Goal: Task Accomplishment & Management: Complete application form

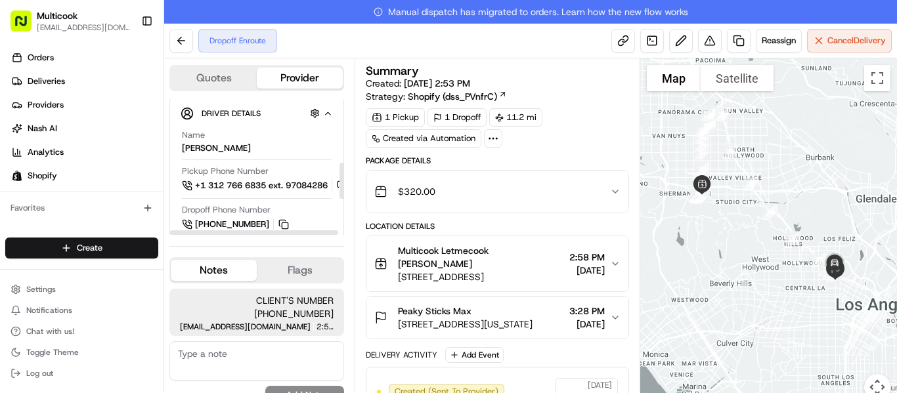
scroll to position [328, 0]
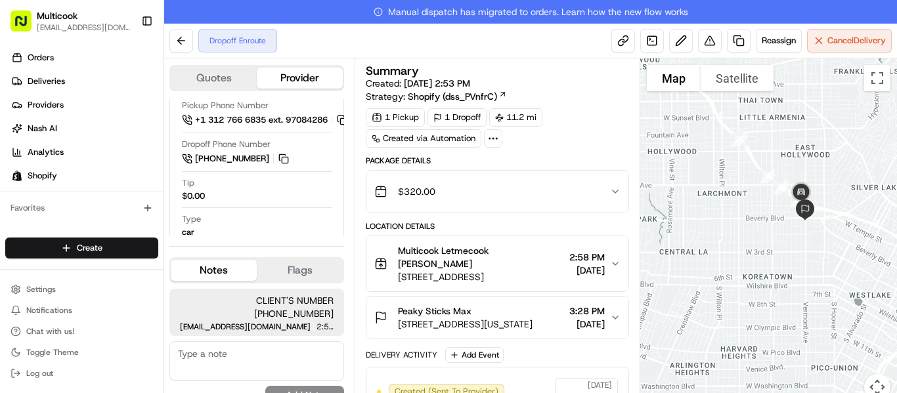
drag, startPoint x: 813, startPoint y: 228, endPoint x: 771, endPoint y: 295, distance: 79.6
click at [769, 304] on div at bounding box center [768, 237] width 257 height 358
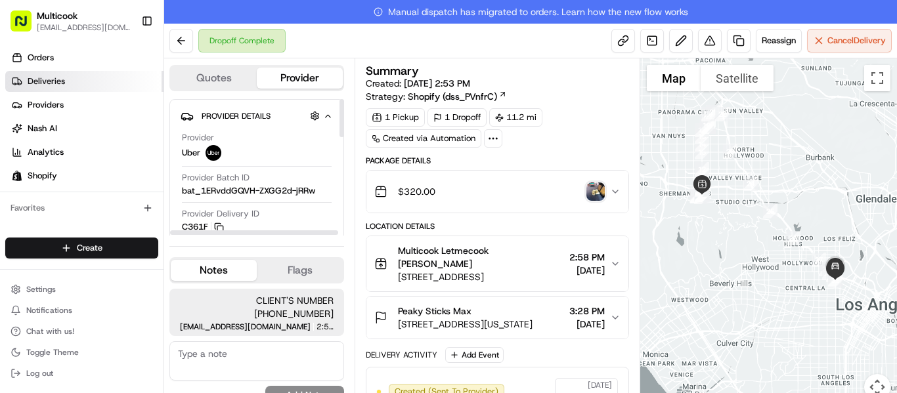
click at [89, 89] on link "Deliveries" at bounding box center [84, 81] width 158 height 21
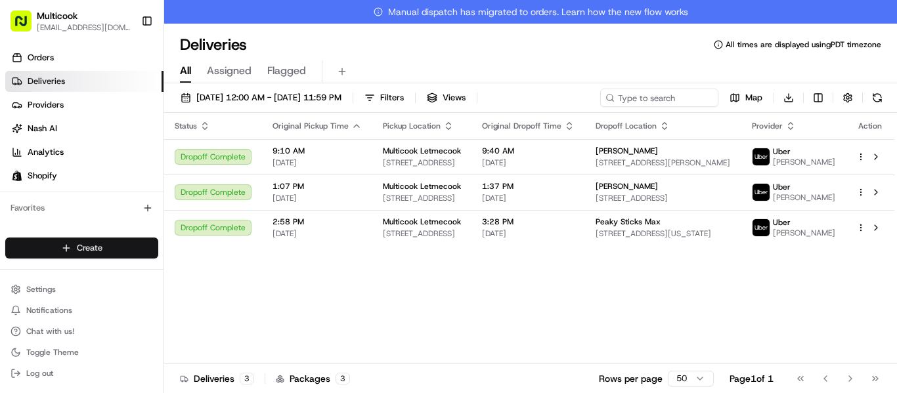
click at [102, 248] on html "Multicook [EMAIL_ADDRESS][DOMAIN_NAME] Toggle Sidebar Orders Deliveries Provide…" at bounding box center [448, 196] width 897 height 393
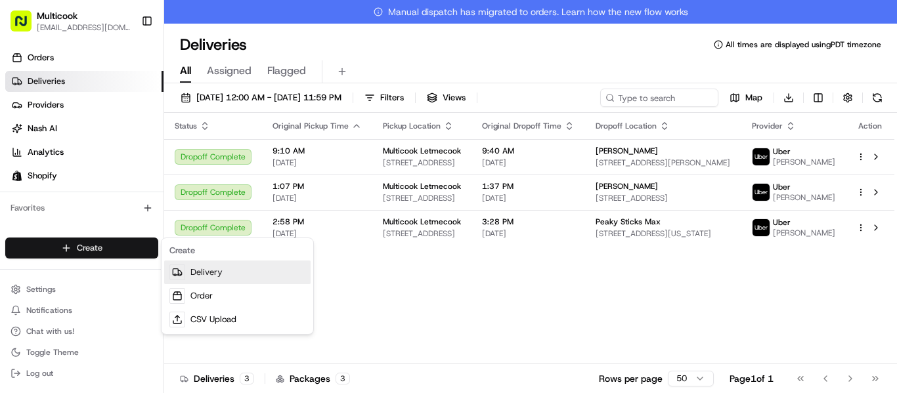
click at [221, 273] on link "Delivery" at bounding box center [237, 273] width 146 height 24
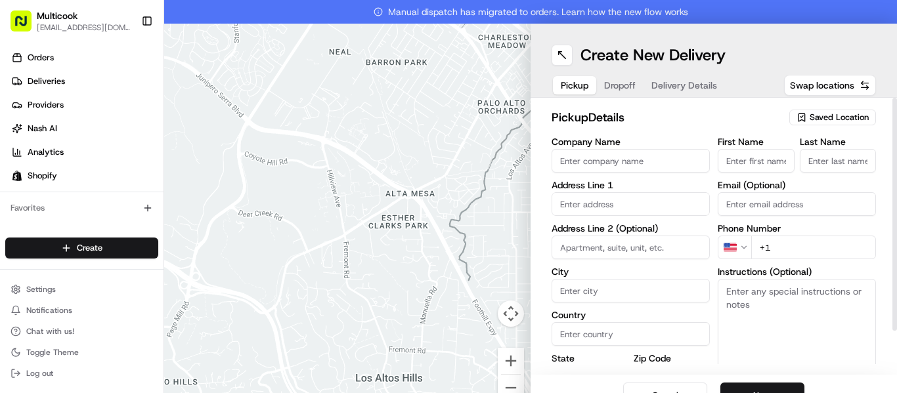
click at [827, 116] on span "Saved Location" at bounding box center [839, 118] width 59 height 12
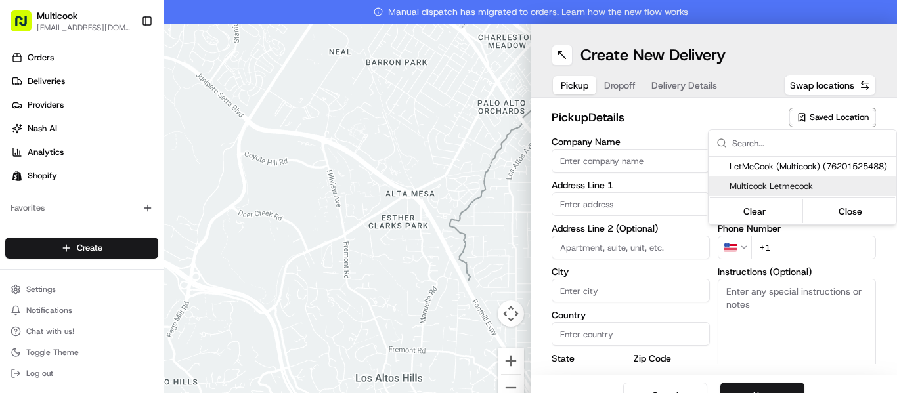
click at [798, 186] on span "Multicook Letmecook" at bounding box center [810, 187] width 162 height 12
type input "Multicook Letmecook"
type input "[STREET_ADDRESS]"
type input "[GEOGRAPHIC_DATA]"
type input "US"
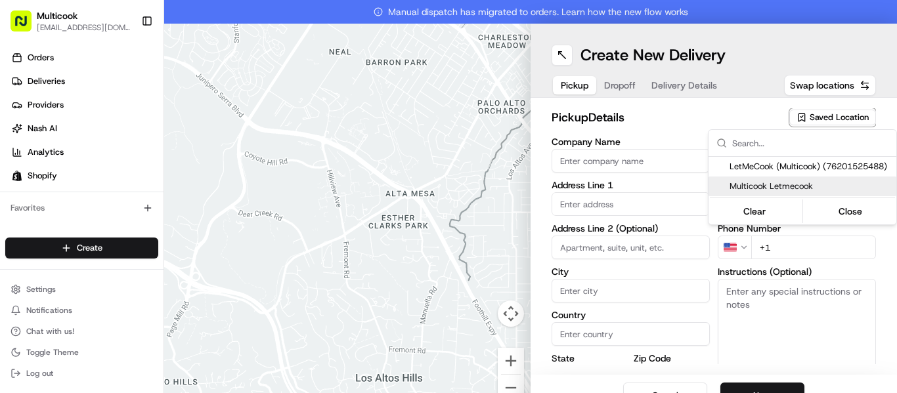
type input "CA"
type input "91423"
type input "[PERSON_NAME]"
type input "Nikityuk"
type input "[EMAIL_ADDRESS][DOMAIN_NAME]"
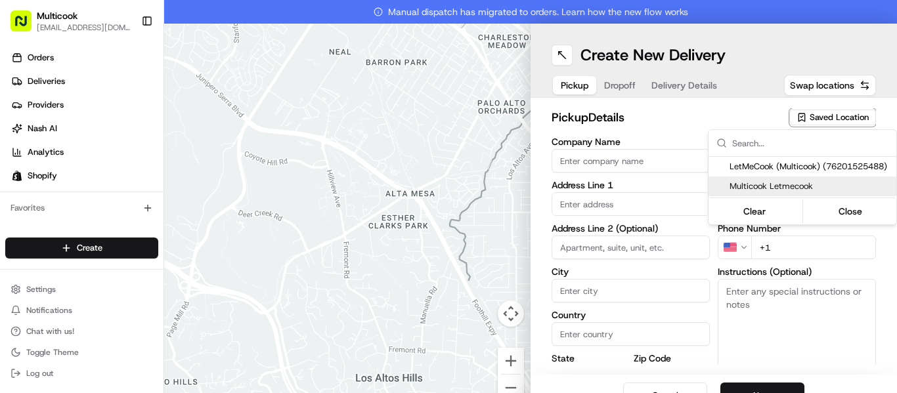
type input "[PHONE_NUMBER]"
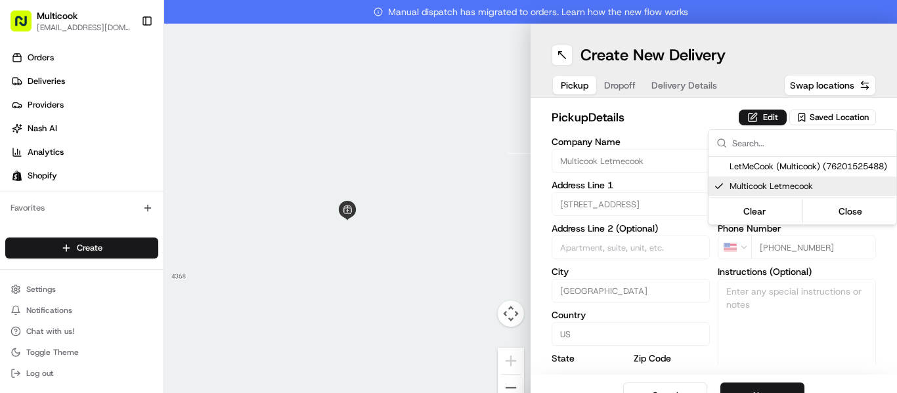
click at [857, 287] on html "Multicook [EMAIL_ADDRESS][DOMAIN_NAME] Toggle Sidebar Orders Deliveries Provide…" at bounding box center [448, 196] width 897 height 393
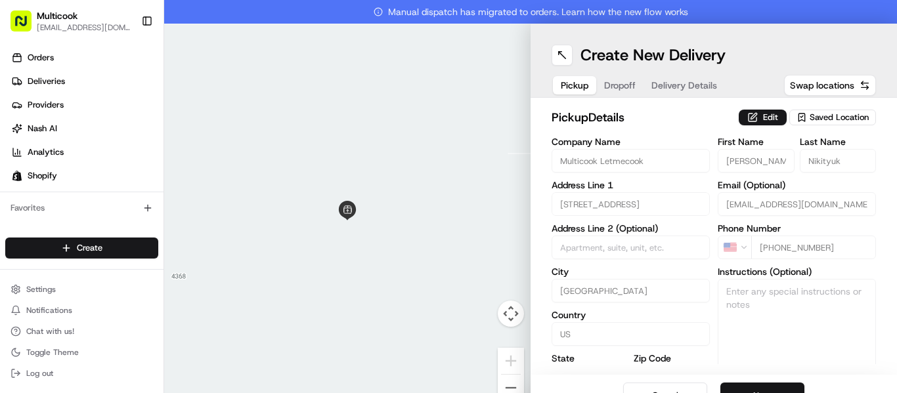
click at [785, 385] on button "Next" at bounding box center [762, 396] width 84 height 26
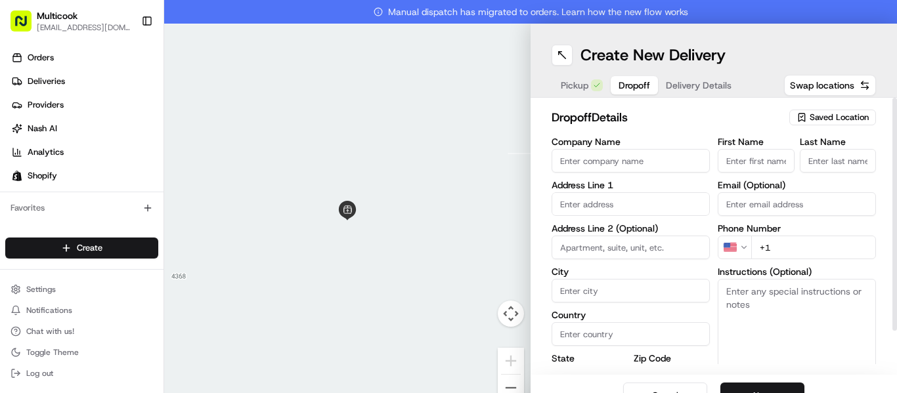
click at [741, 156] on input "First Name" at bounding box center [756, 161] width 77 height 24
paste input "[PERSON_NAME]"
click at [747, 162] on input "[PERSON_NAME]" at bounding box center [756, 161] width 77 height 24
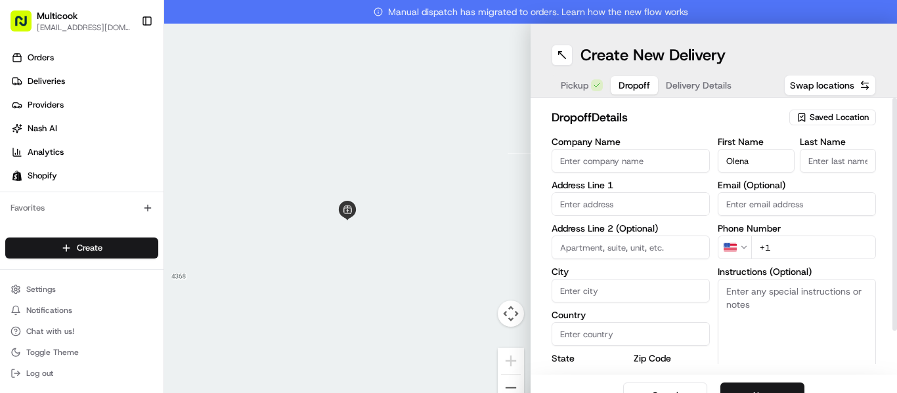
scroll to position [0, 0]
type input "Olena"
click at [842, 161] on input "Last Name" at bounding box center [838, 161] width 77 height 24
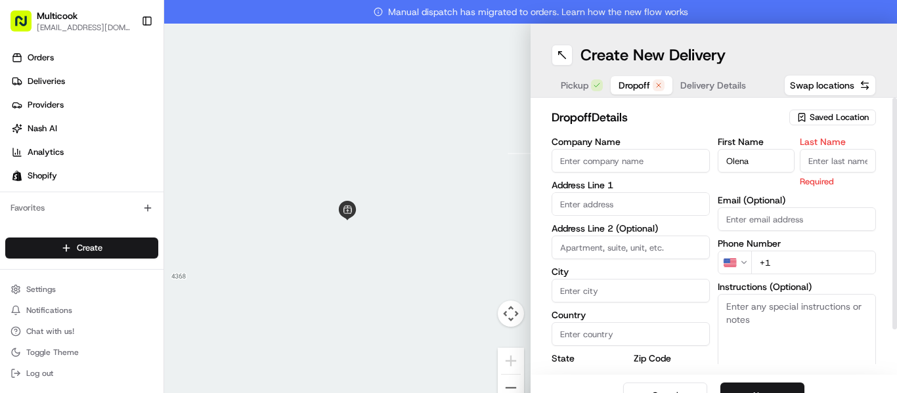
paste input "[PERSON_NAME]"
type input "[PERSON_NAME]"
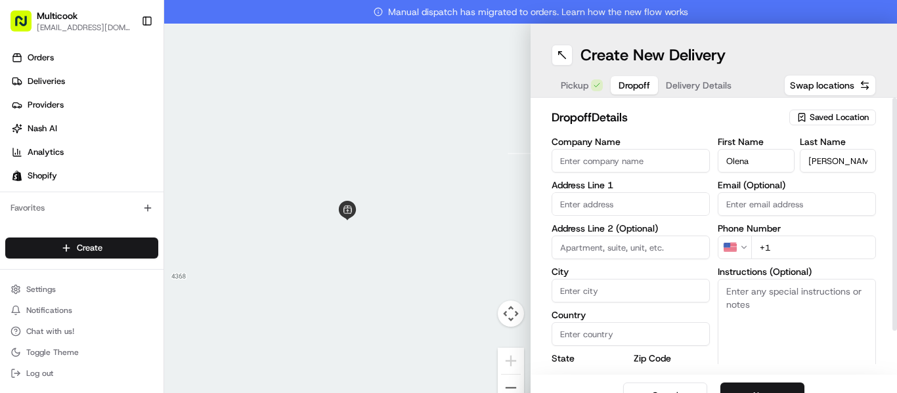
click at [787, 248] on input "+1" at bounding box center [813, 248] width 125 height 24
paste input "[PHONE_NUMBER]"
type input "[PHONE_NUMBER]"
click at [557, 200] on input "text" at bounding box center [631, 204] width 158 height 24
paste input "[STREET_ADDRESS][PERSON_NAME]"
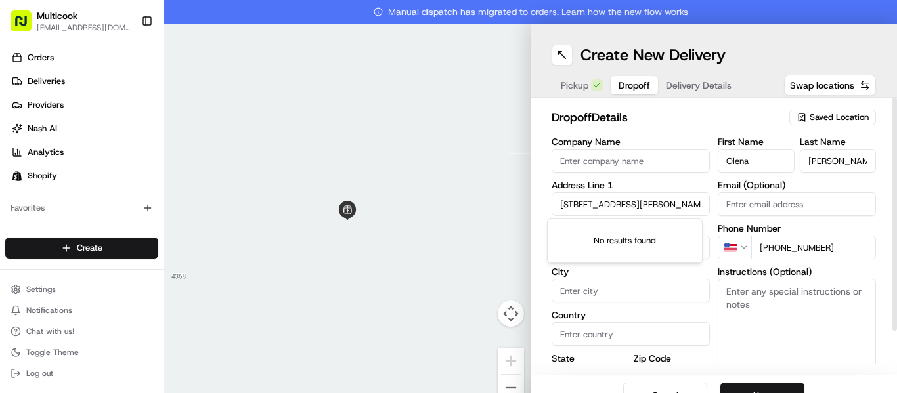
scroll to position [0, 62]
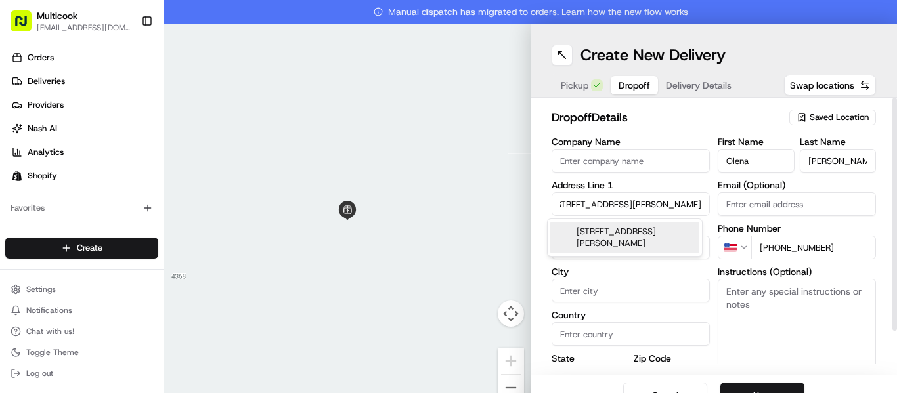
click at [615, 242] on div "[STREET_ADDRESS][PERSON_NAME]" at bounding box center [624, 238] width 149 height 32
type input "[STREET_ADDRESS][PERSON_NAME]"
type input "210"
type input "[GEOGRAPHIC_DATA]"
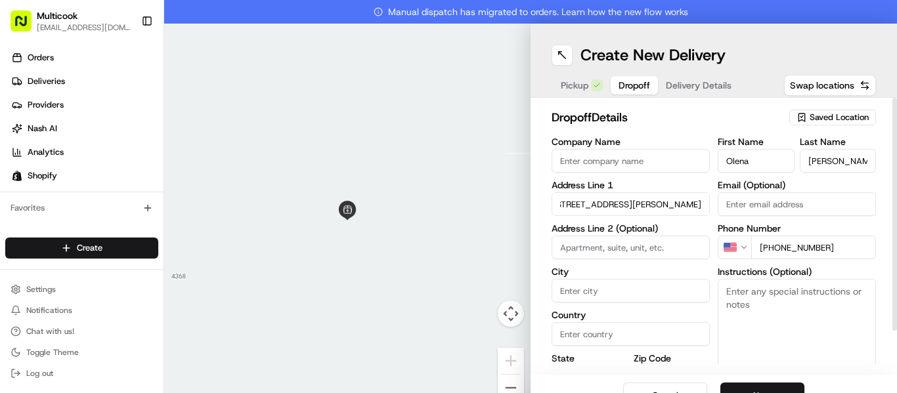
type input "CA"
type input "90028"
type input "[STREET_ADDRESS][PERSON_NAME]"
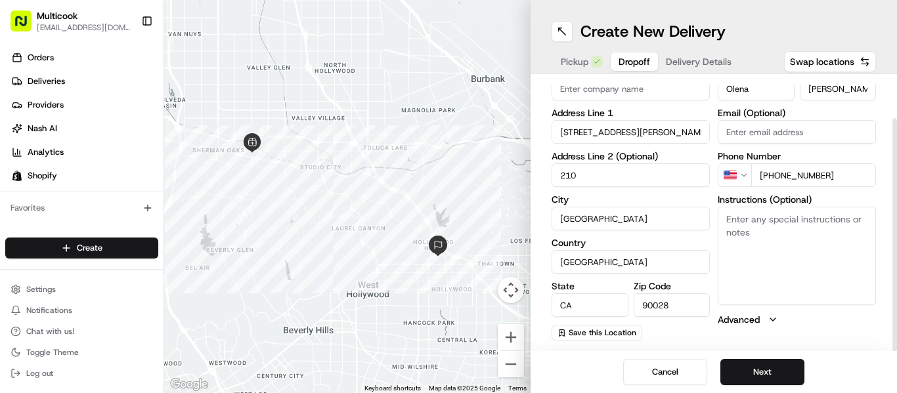
scroll to position [0, 0]
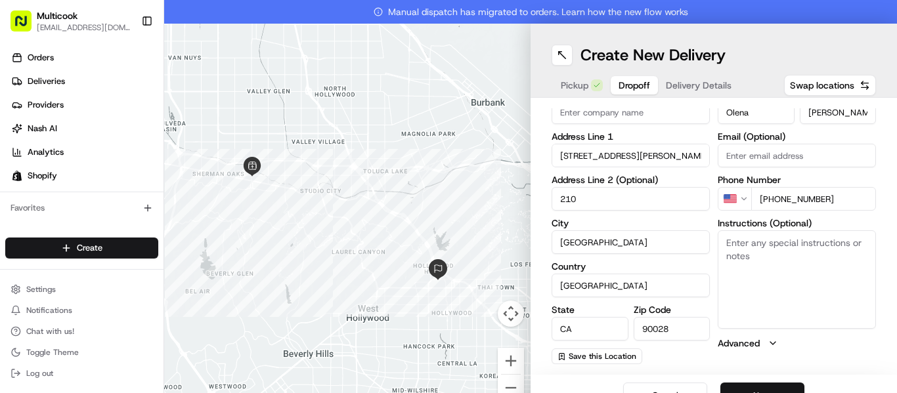
click at [781, 384] on button "Next" at bounding box center [762, 396] width 84 height 26
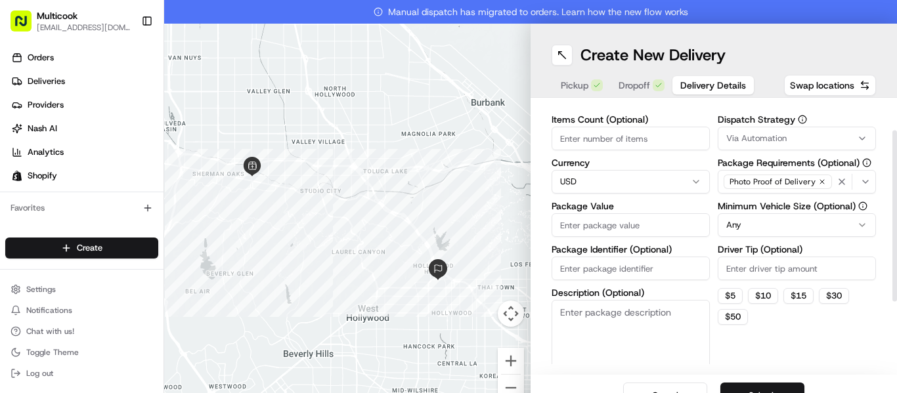
click at [584, 143] on input "Items Count (Optional)" at bounding box center [631, 139] width 158 height 24
type input "1"
click at [577, 236] on input "Package Value" at bounding box center [631, 225] width 158 height 24
type input "80"
click at [752, 387] on button "Submit" at bounding box center [762, 396] width 84 height 26
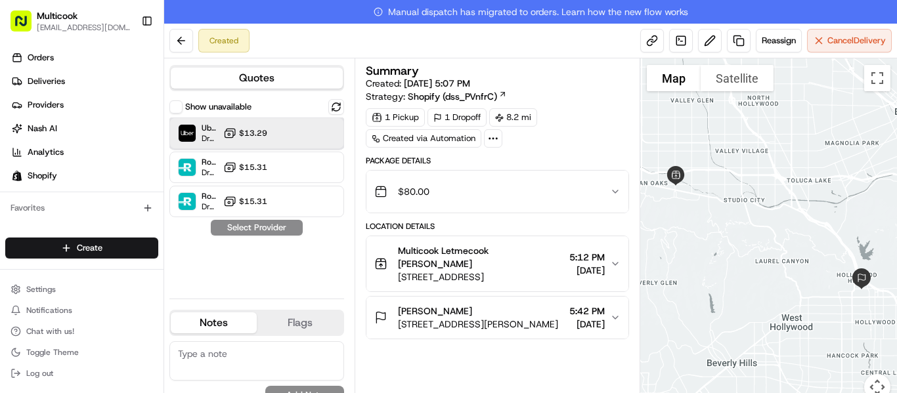
click at [274, 136] on div "Uber Dropoff ETA 43 minutes $13.29" at bounding box center [256, 134] width 175 height 32
click at [271, 226] on button "Assign Provider" at bounding box center [256, 228] width 93 height 16
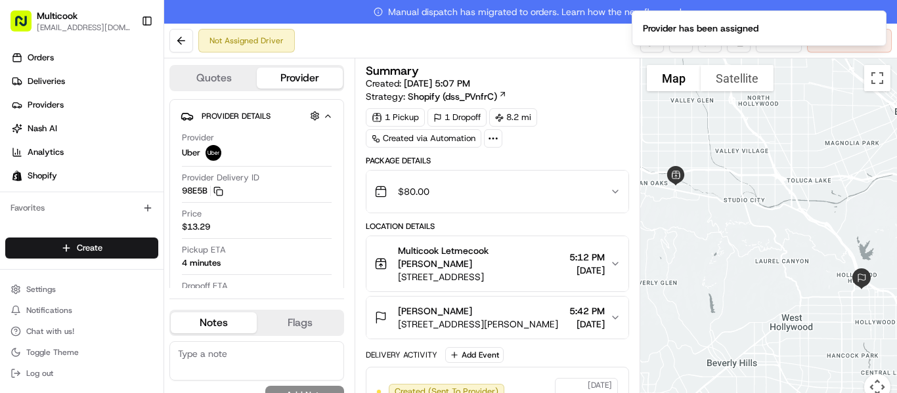
click at [622, 322] on button "[PERSON_NAME] [STREET_ADDRESS][PERSON_NAME] 5:42 PM [DATE]" at bounding box center [497, 318] width 262 height 42
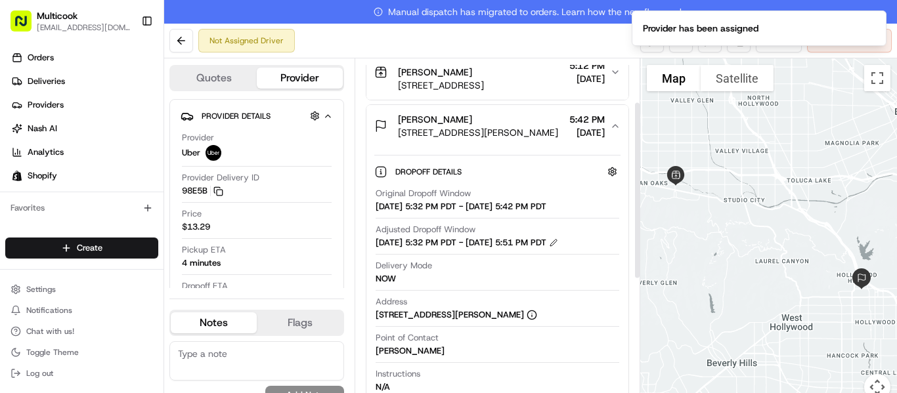
scroll to position [263, 0]
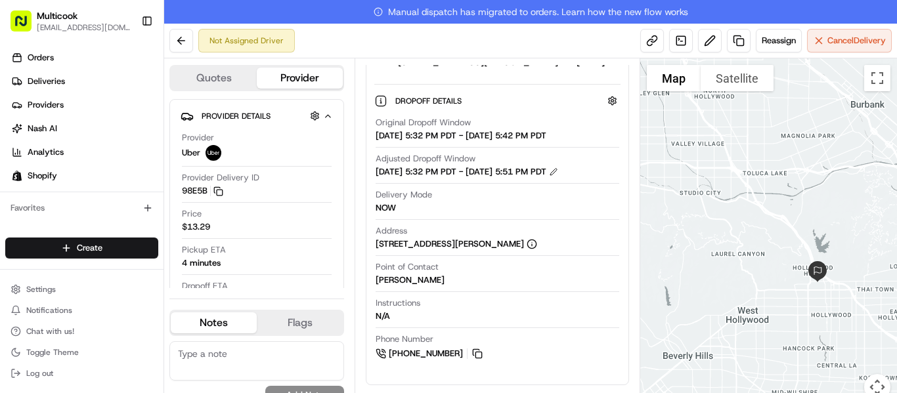
drag, startPoint x: 787, startPoint y: 274, endPoint x: 742, endPoint y: 263, distance: 46.7
click at [742, 263] on div at bounding box center [768, 237] width 257 height 358
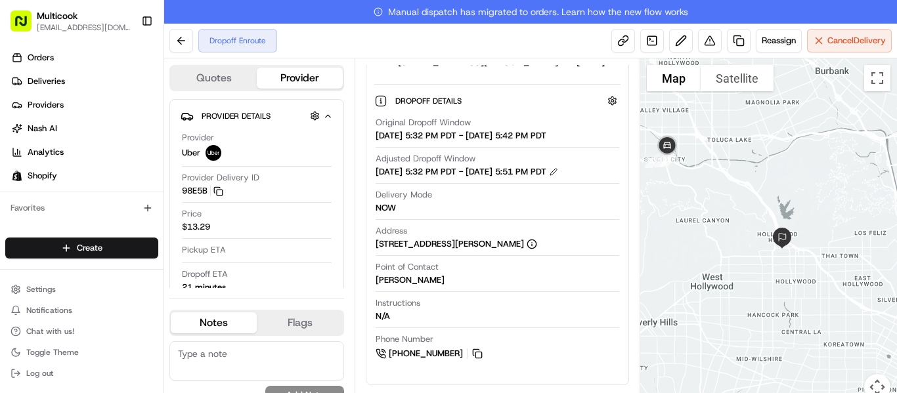
drag, startPoint x: 802, startPoint y: 191, endPoint x: 765, endPoint y: 161, distance: 48.1
click at [766, 158] on div at bounding box center [768, 237] width 257 height 358
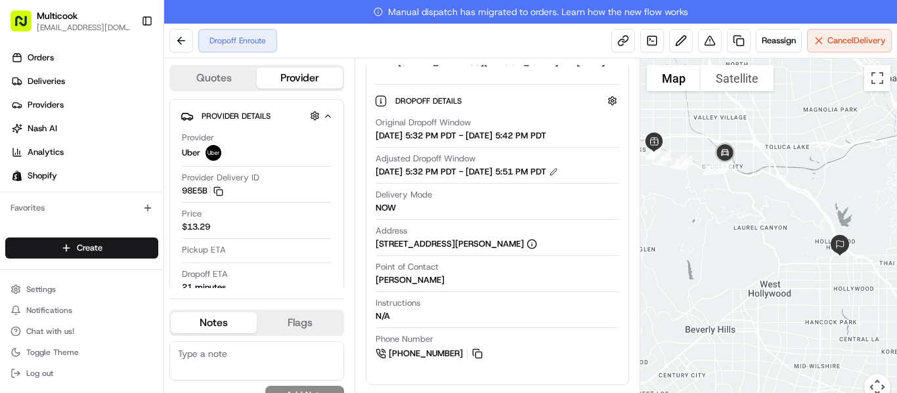
drag, startPoint x: 709, startPoint y: 158, endPoint x: 769, endPoint y: 167, distance: 60.4
click at [769, 167] on div at bounding box center [768, 237] width 257 height 358
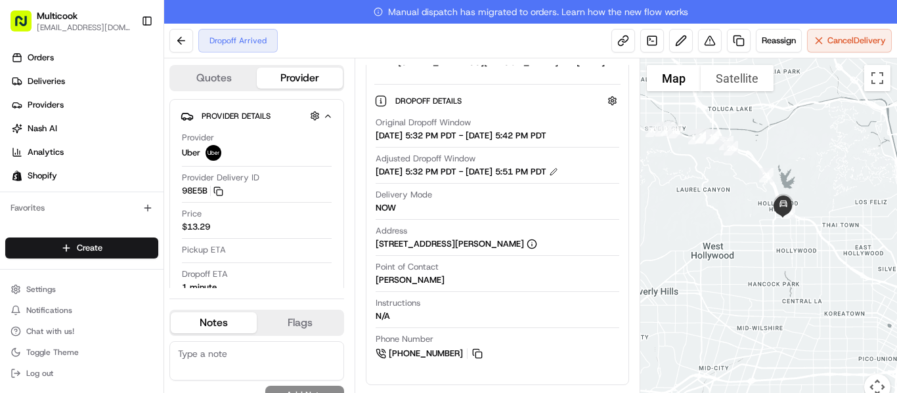
drag, startPoint x: 792, startPoint y: 252, endPoint x: 734, endPoint y: 213, distance: 70.1
click at [734, 213] on div at bounding box center [768, 237] width 257 height 358
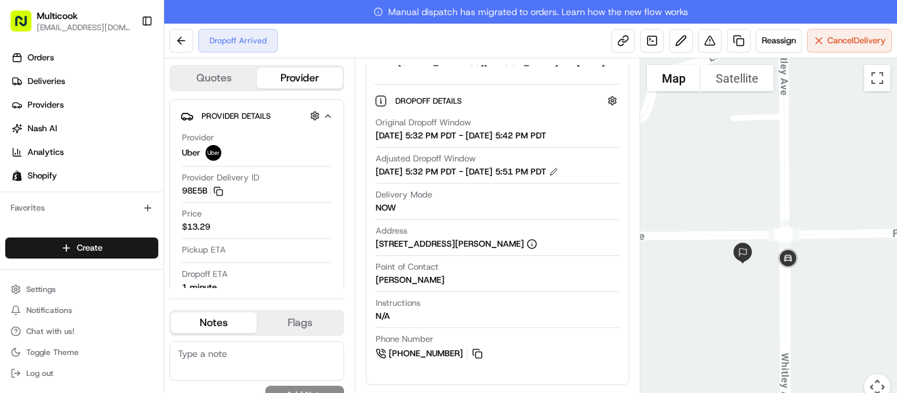
drag, startPoint x: 775, startPoint y: 185, endPoint x: 718, endPoint y: 364, distance: 187.5
click at [718, 364] on div at bounding box center [768, 237] width 257 height 358
